Goal: Check status: Check status

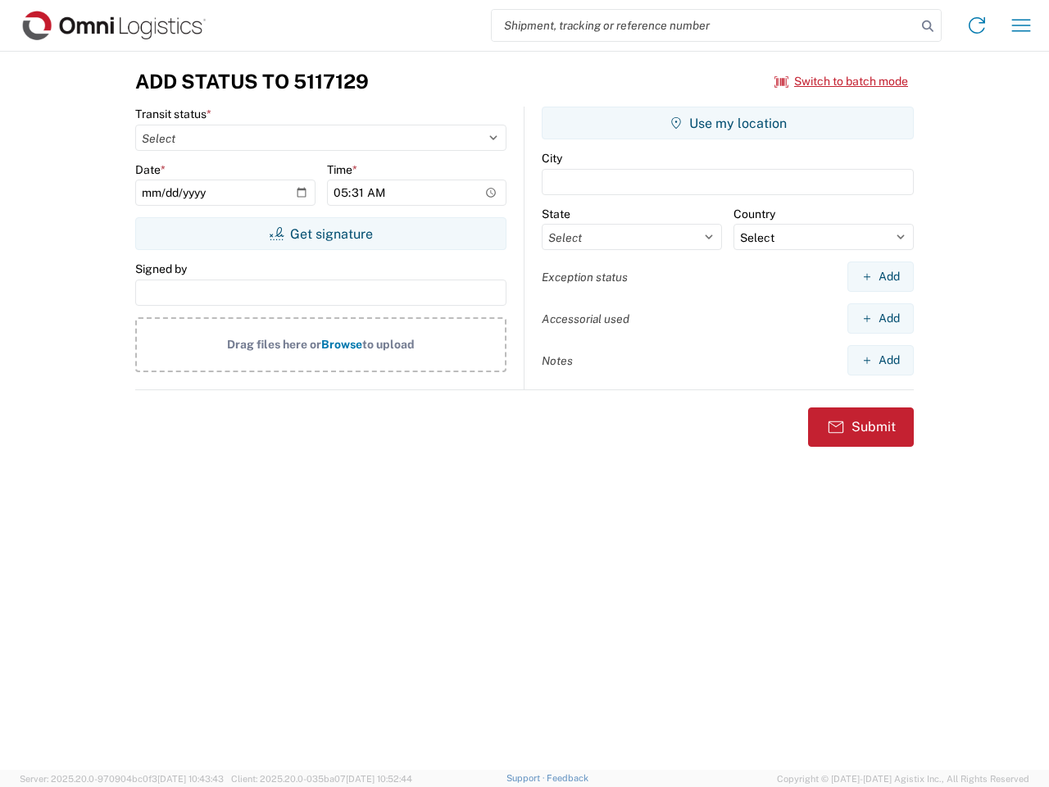
click at [704, 25] on input "search" at bounding box center [704, 25] width 424 height 31
click at [927, 26] on icon at bounding box center [927, 26] width 23 height 23
click at [977, 25] on icon at bounding box center [977, 25] width 26 height 26
click at [1021, 25] on icon "button" at bounding box center [1021, 25] width 19 height 12
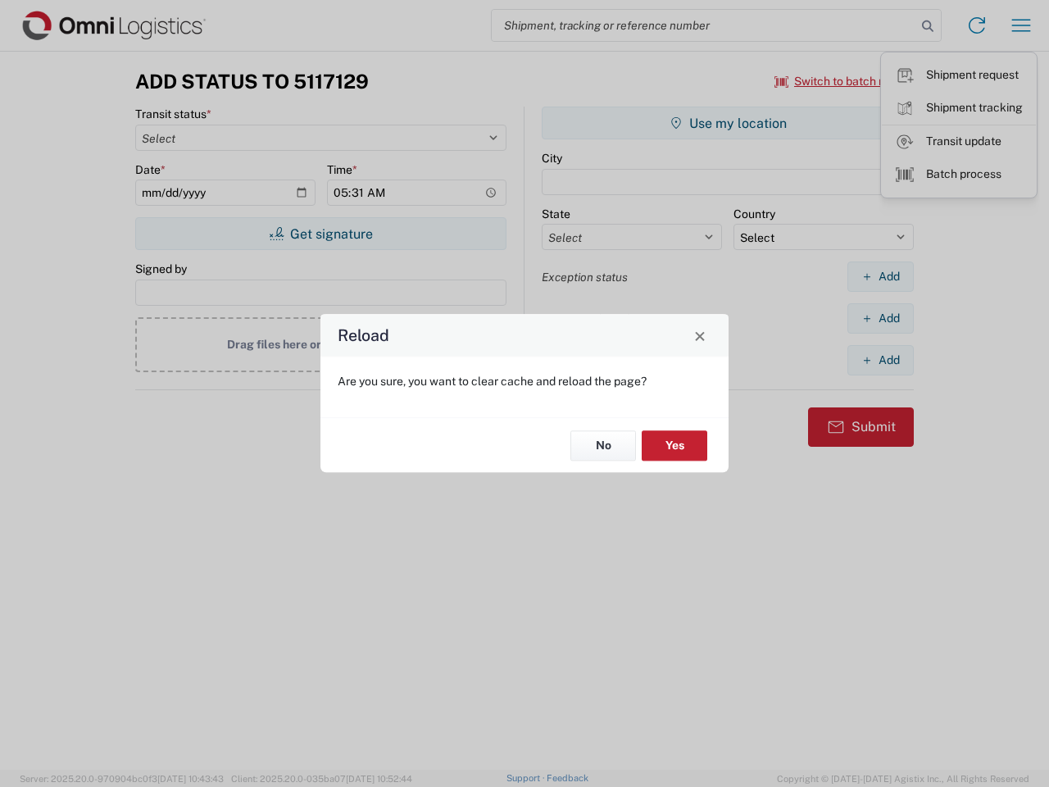
click at [841, 81] on div "Reload Are you sure, you want to clear cache and reload the page? No Yes" at bounding box center [524, 393] width 1049 height 787
click at [320, 234] on div "Reload Are you sure, you want to clear cache and reload the page? No Yes" at bounding box center [524, 393] width 1049 height 787
click at [728, 123] on div "Reload Are you sure, you want to clear cache and reload the page? No Yes" at bounding box center [524, 393] width 1049 height 787
click at [880, 276] on div "Reload Are you sure, you want to clear cache and reload the page? No Yes" at bounding box center [524, 393] width 1049 height 787
click at [880, 318] on div "Reload Are you sure, you want to clear cache and reload the page? No Yes" at bounding box center [524, 393] width 1049 height 787
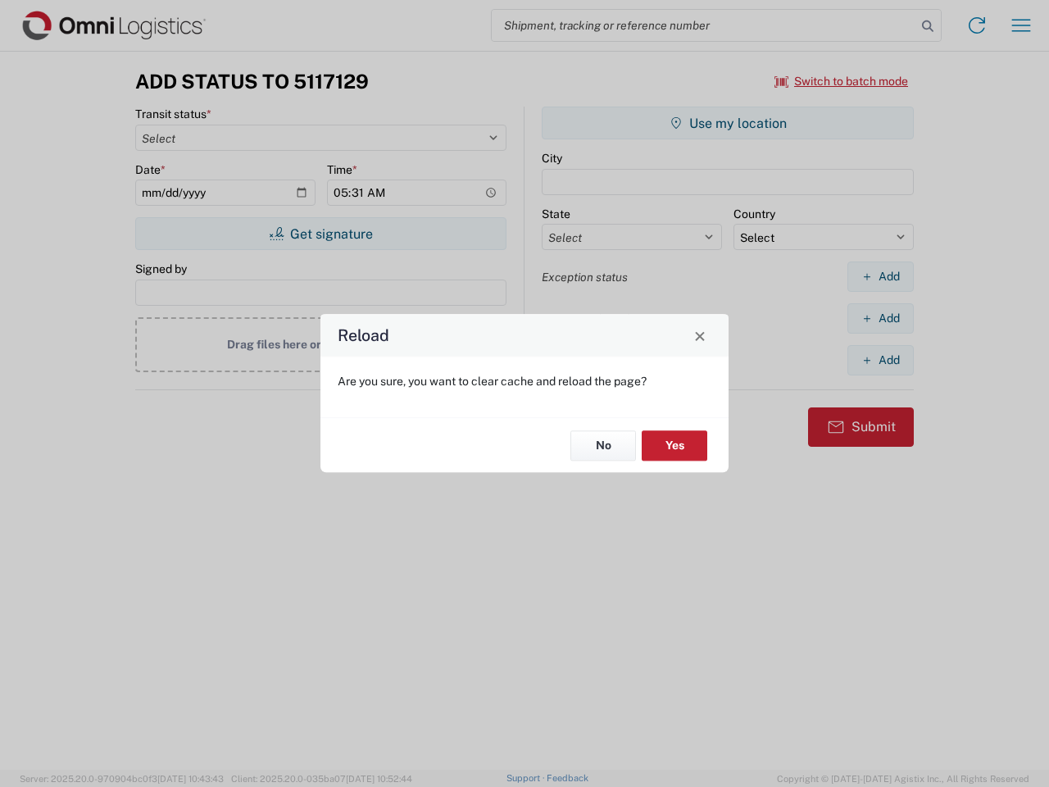
click at [880, 360] on div "Reload Are you sure, you want to clear cache and reload the page? No Yes" at bounding box center [524, 393] width 1049 height 787
